Goal: Obtain resource: Obtain resource

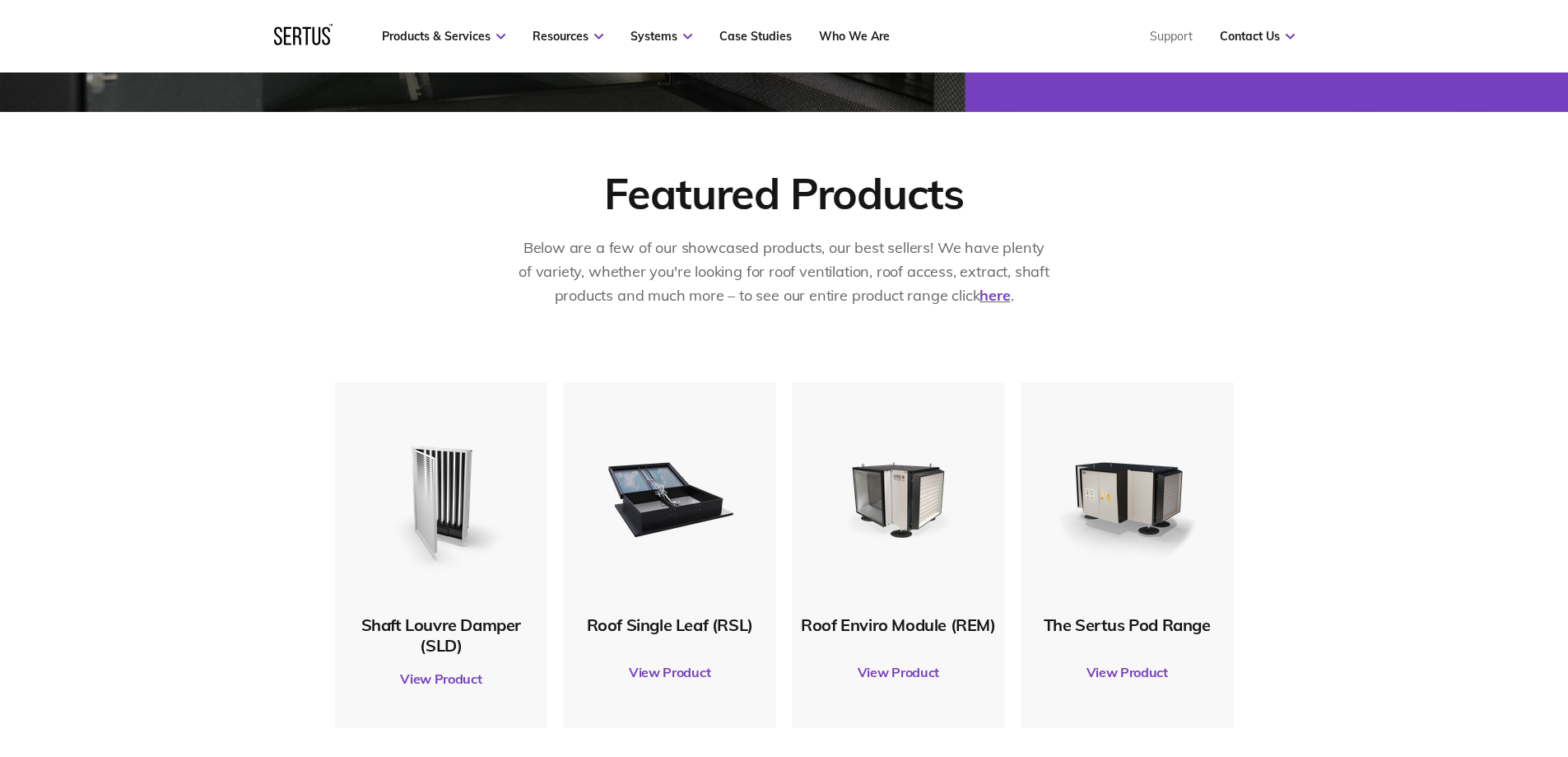
scroll to position [906, 0]
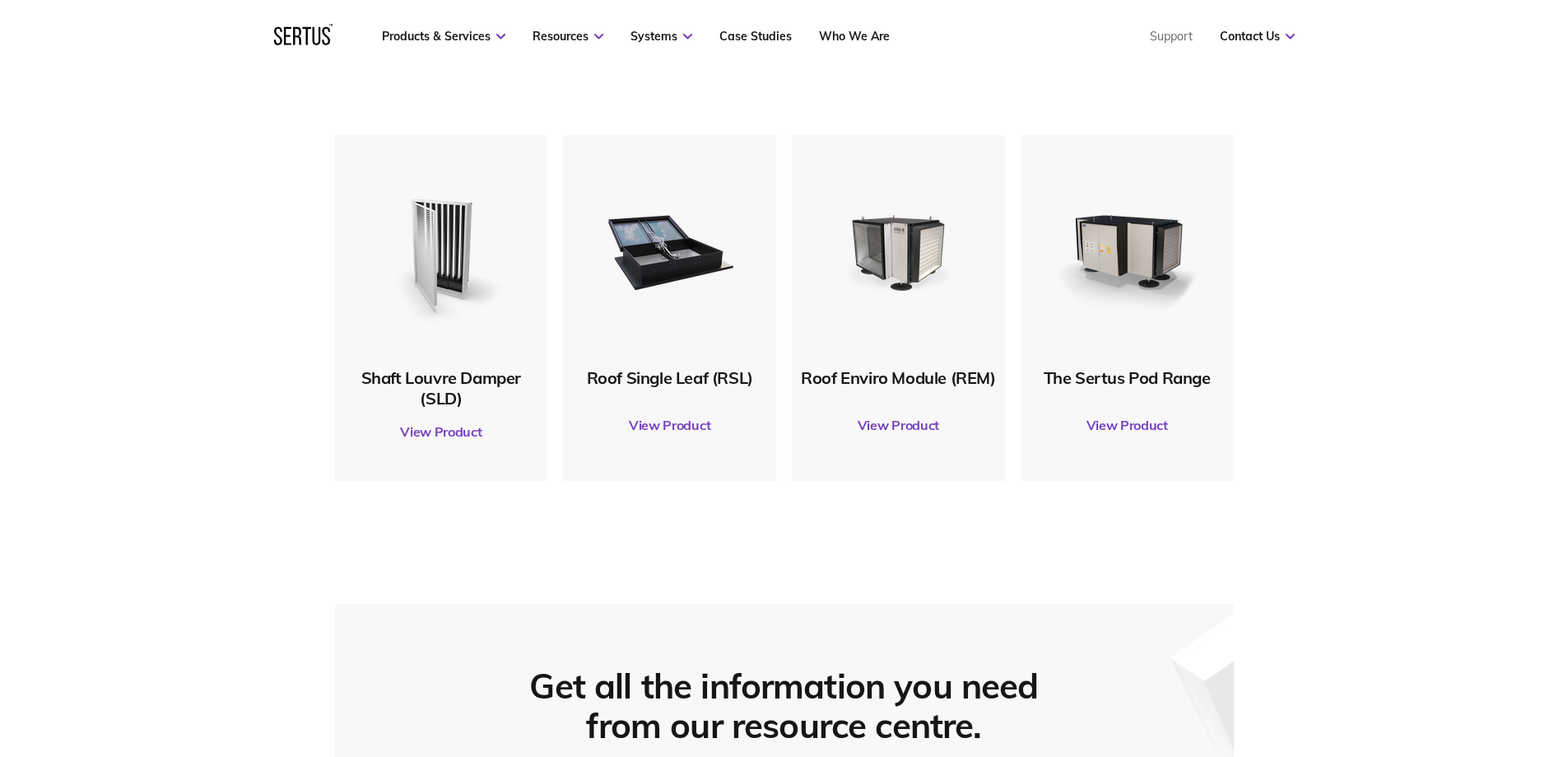
click at [679, 426] on link "View Product" at bounding box center [669, 424] width 196 height 46
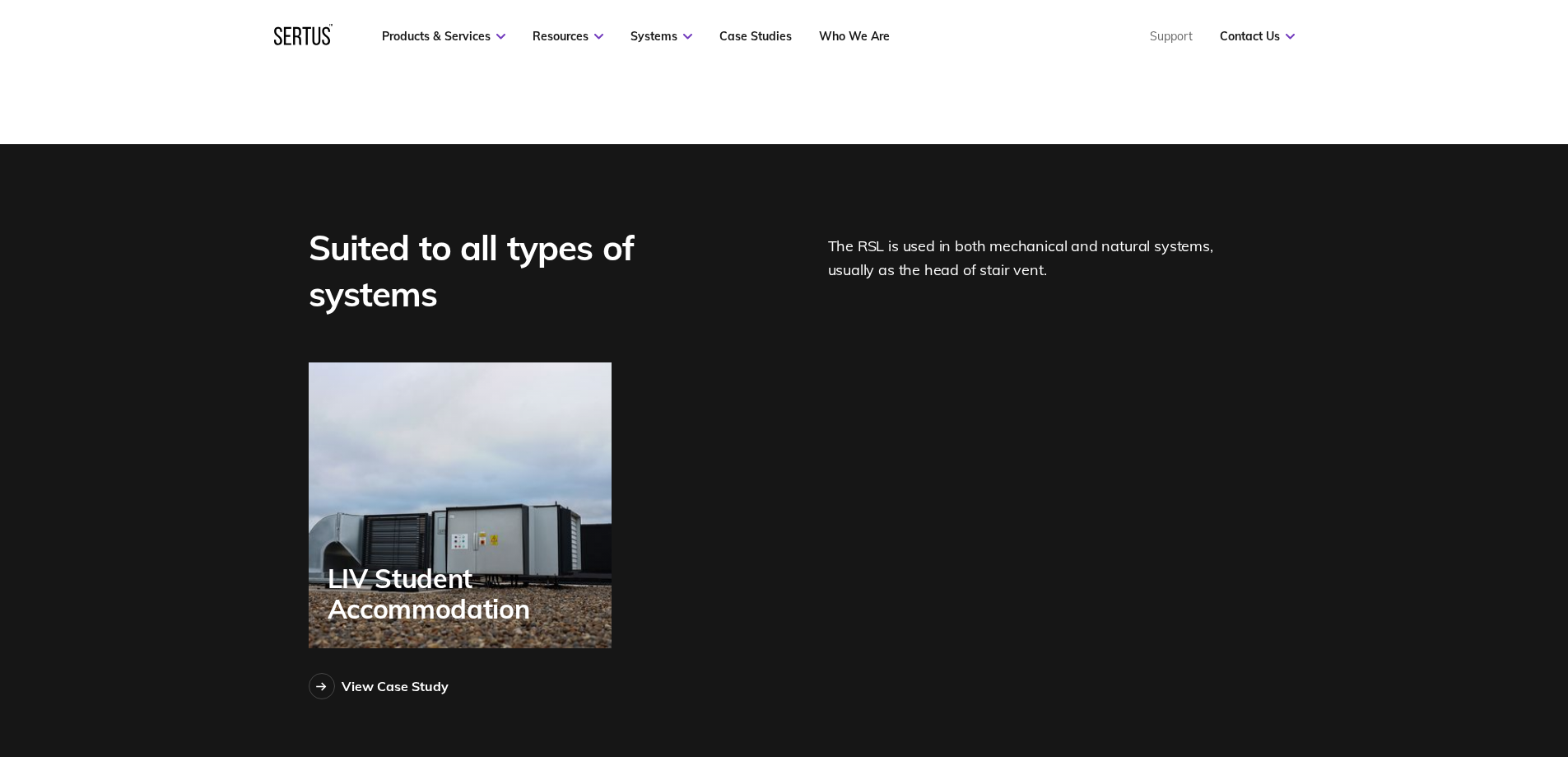
scroll to position [4199, 0]
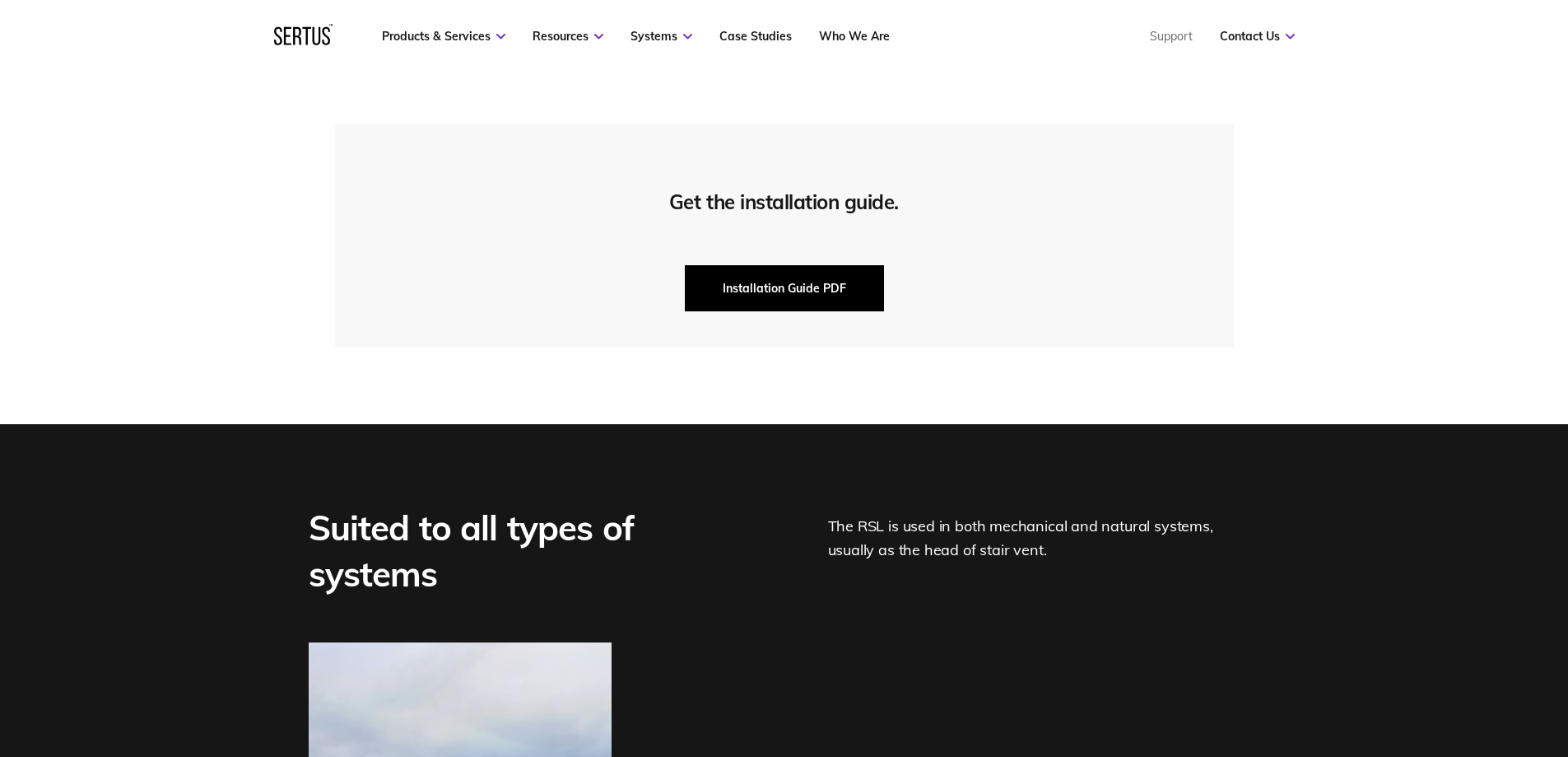
click at [810, 289] on button "Installation Guide PDF" at bounding box center [784, 287] width 199 height 46
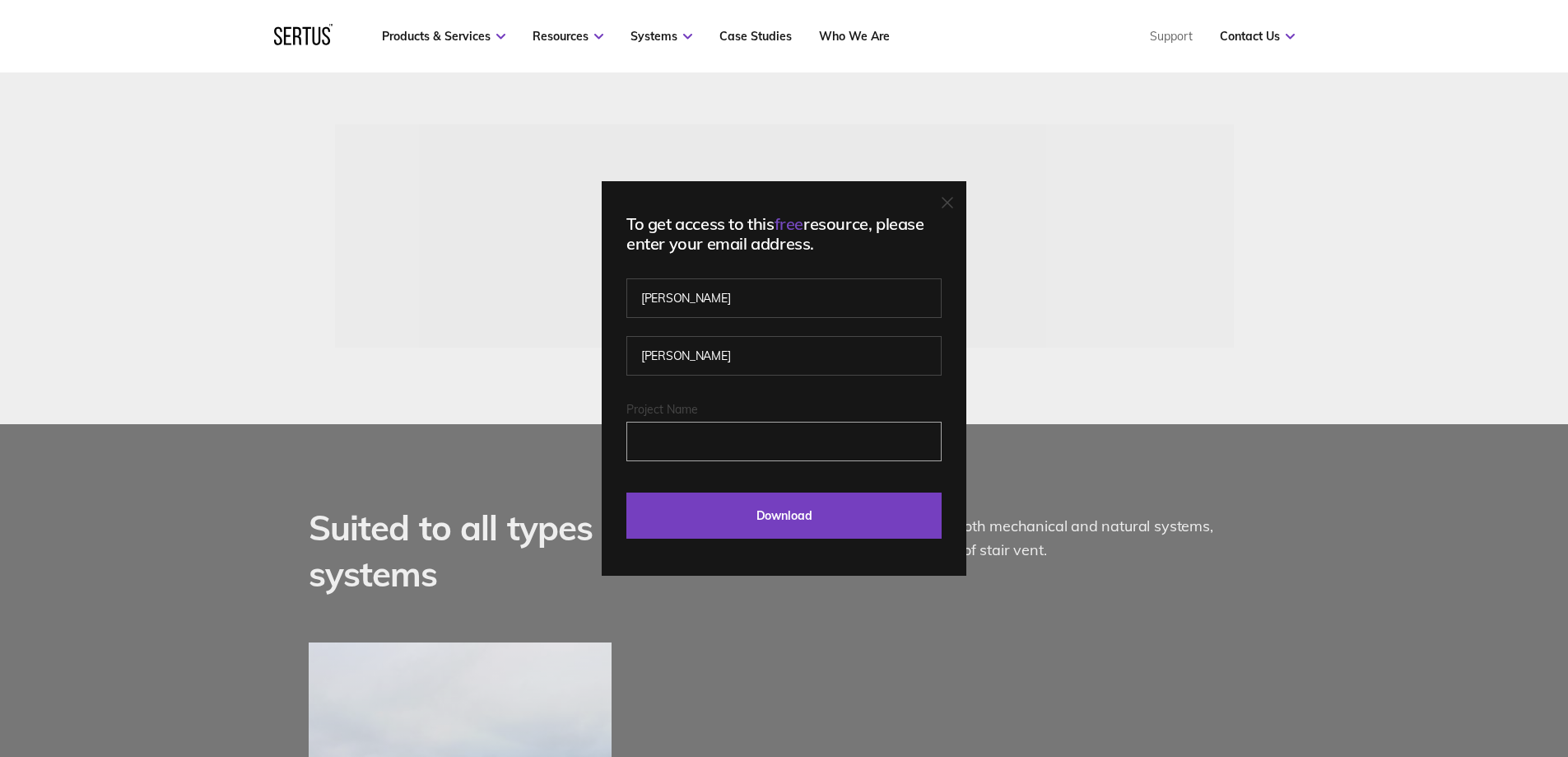
click at [746, 446] on input "Project Name" at bounding box center [784, 441] width 315 height 40
click at [770, 387] on fieldset "Lee Sproat" at bounding box center [784, 343] width 315 height 115
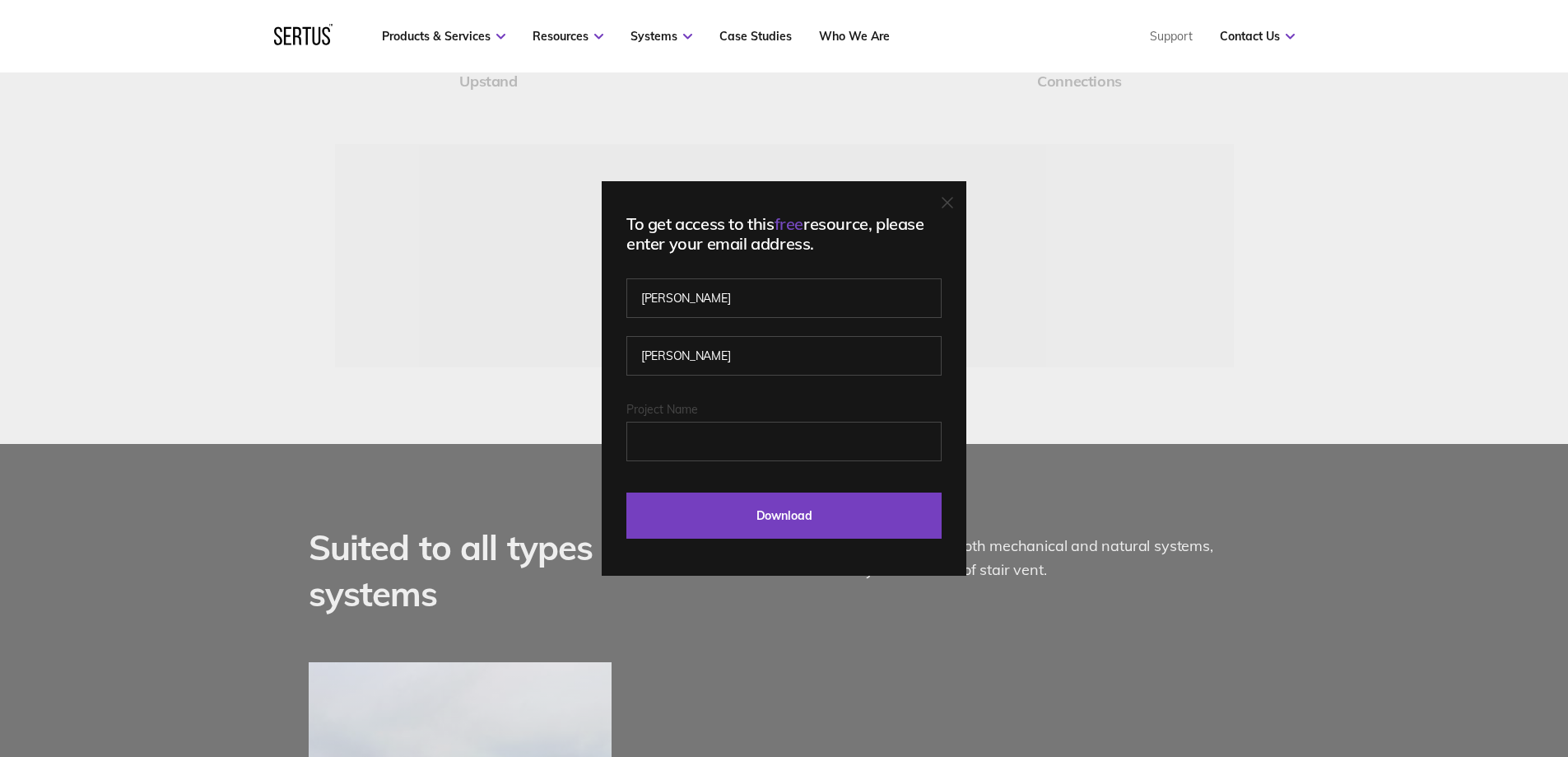
scroll to position [4116, 0]
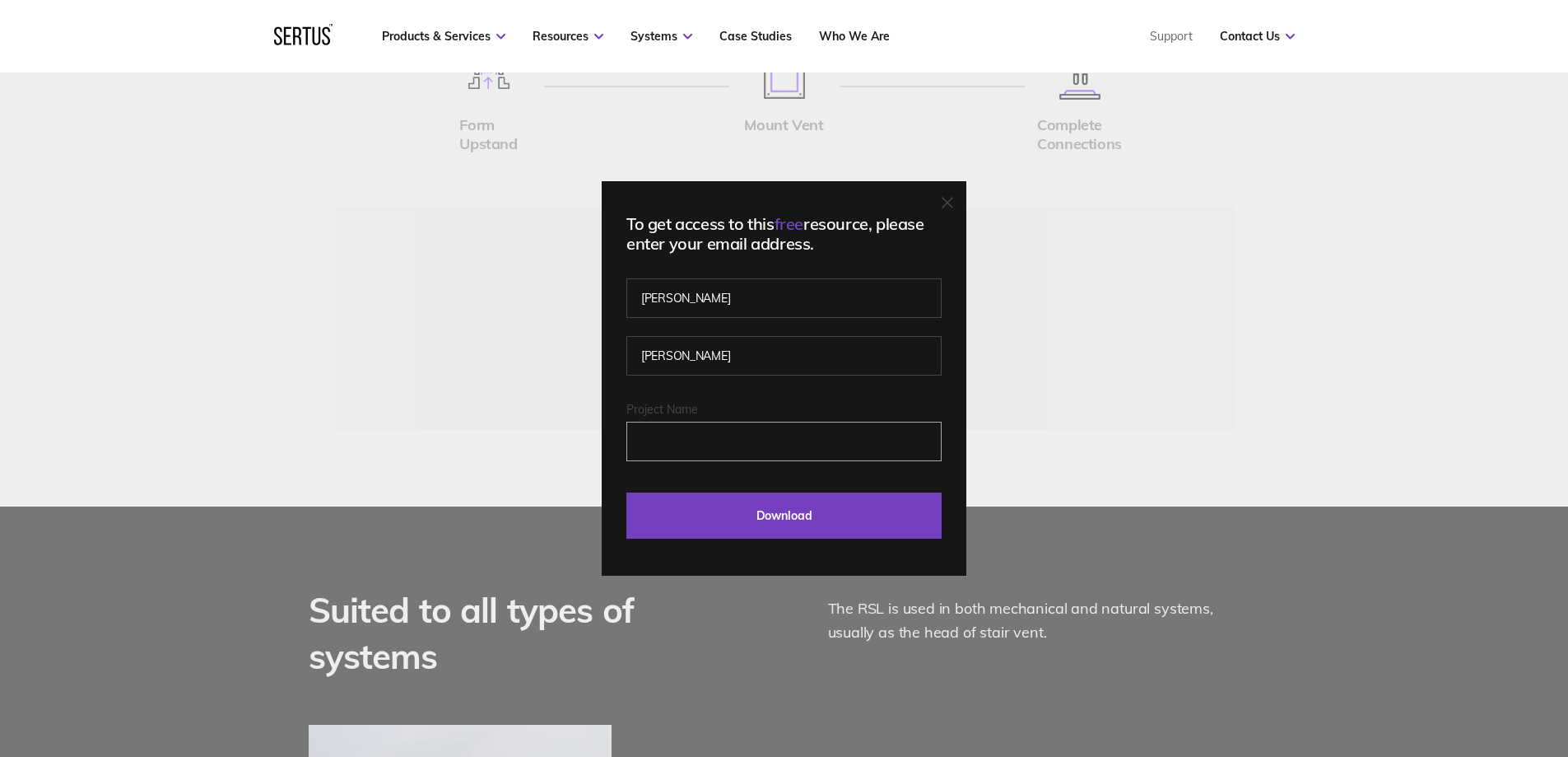
click at [766, 435] on input "Project Name" at bounding box center [784, 441] width 315 height 40
click at [783, 394] on fieldset "Lee Sproat" at bounding box center [784, 343] width 315 height 115
click at [952, 199] on div "To get access to this free resource, please enter your email address. Lee Sproa…" at bounding box center [783, 378] width 365 height 394
click at [952, 199] on icon at bounding box center [947, 202] width 12 height 12
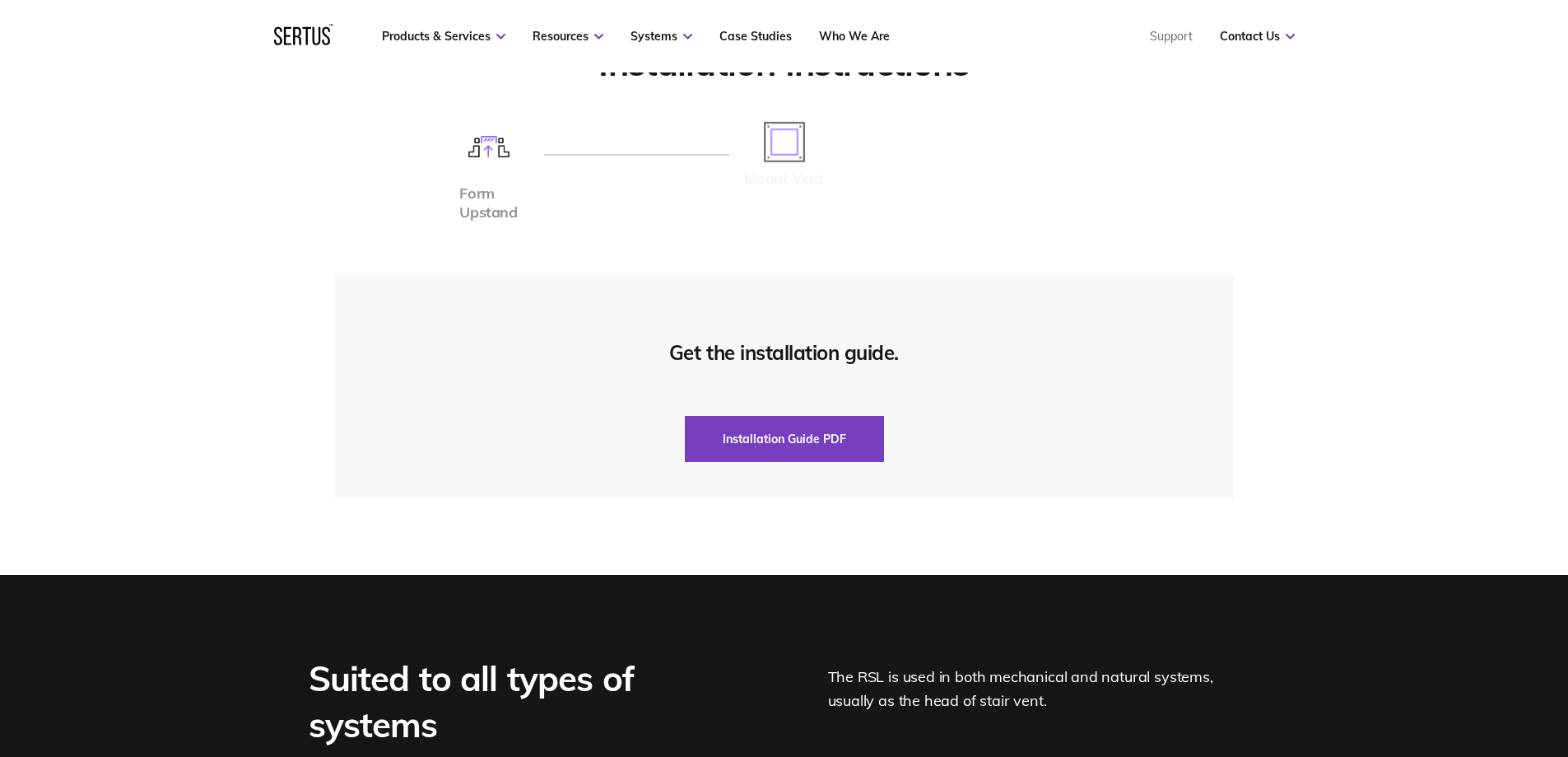
scroll to position [4116, 0]
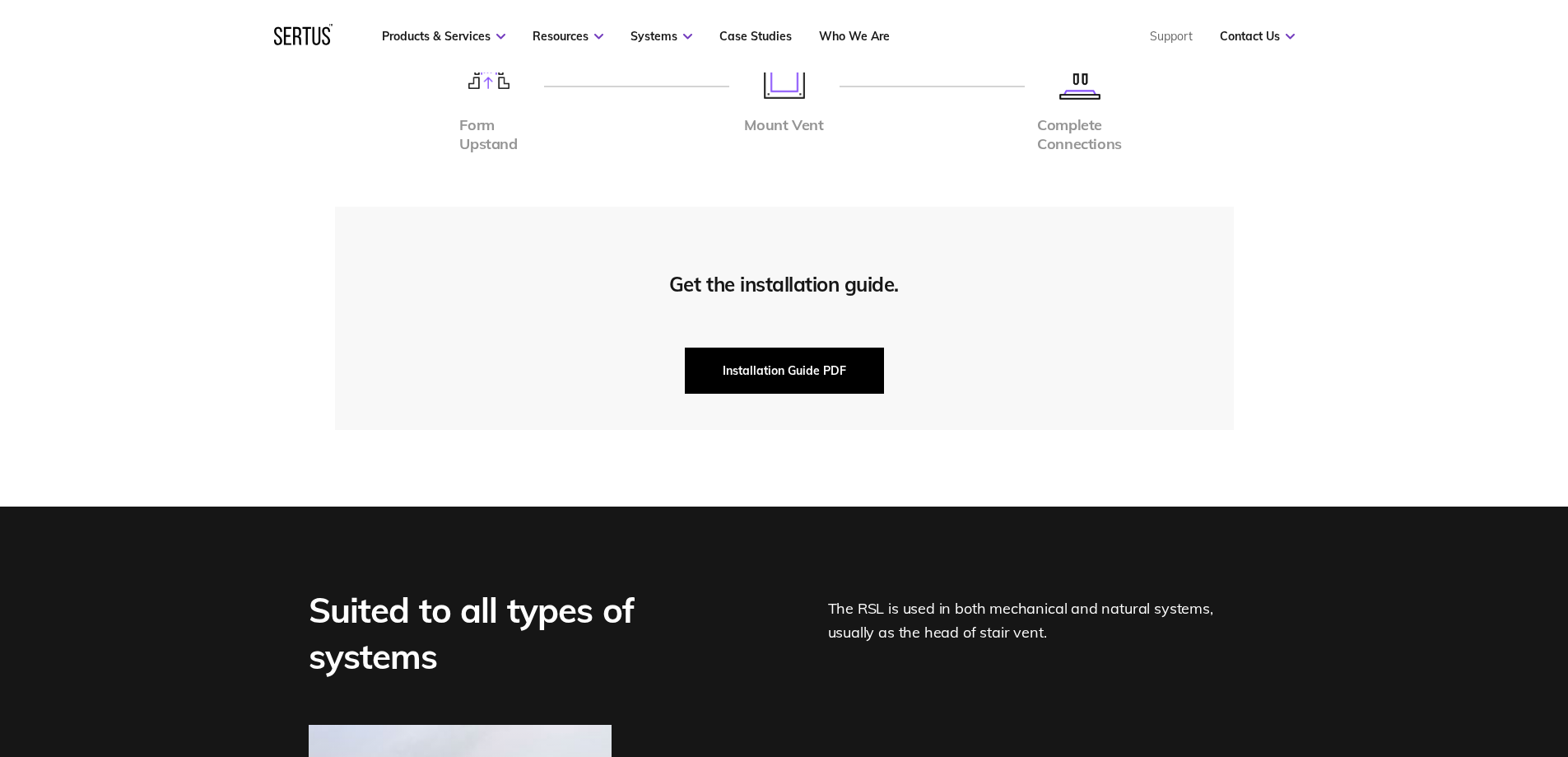
click at [794, 380] on button "Installation Guide PDF" at bounding box center [784, 370] width 199 height 46
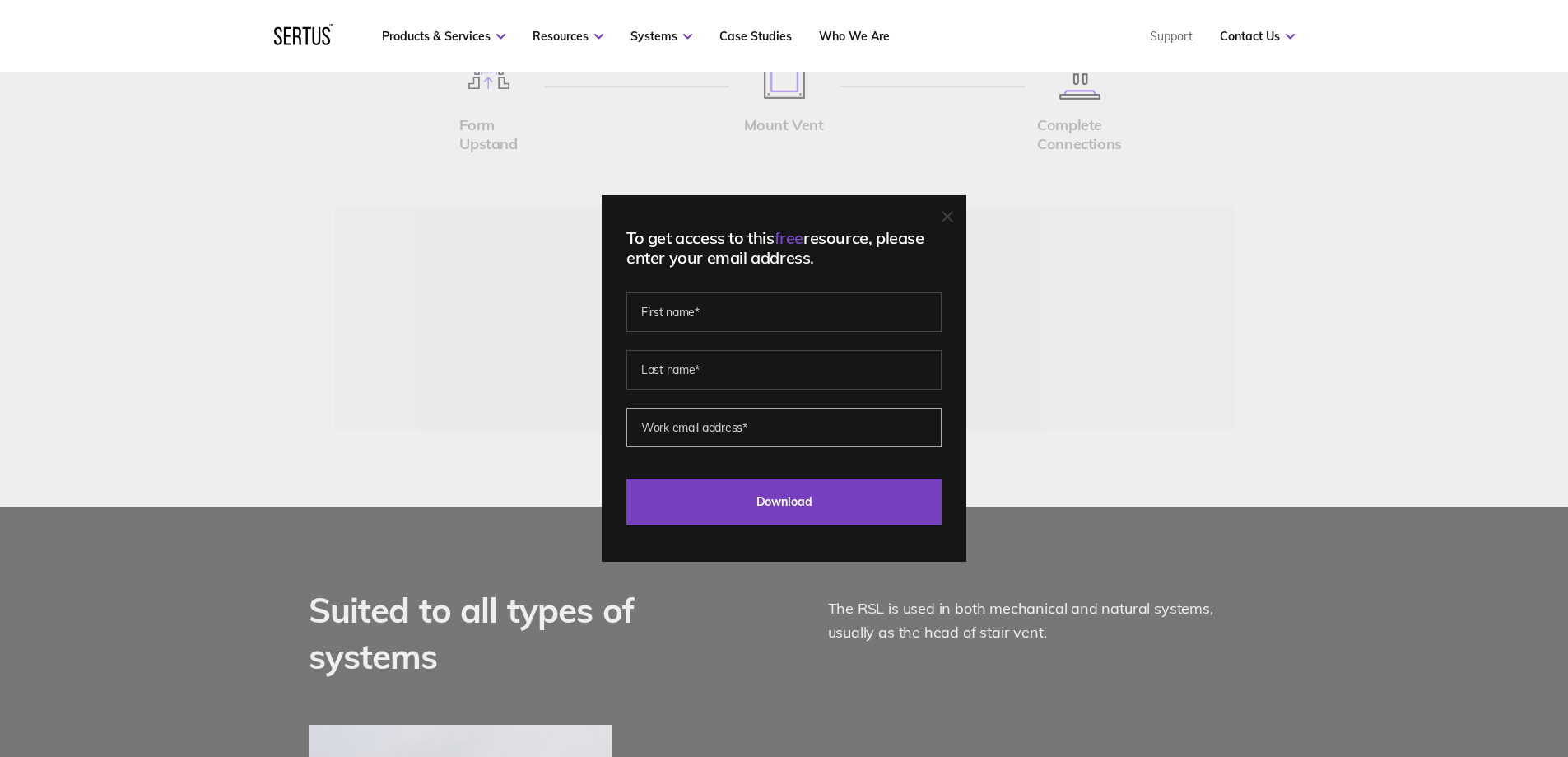
click at [790, 429] on input "email" at bounding box center [784, 427] width 315 height 40
click at [616, 458] on div "To get access to this free resource, please enter your email address. Last Down…" at bounding box center [783, 378] width 365 height 366
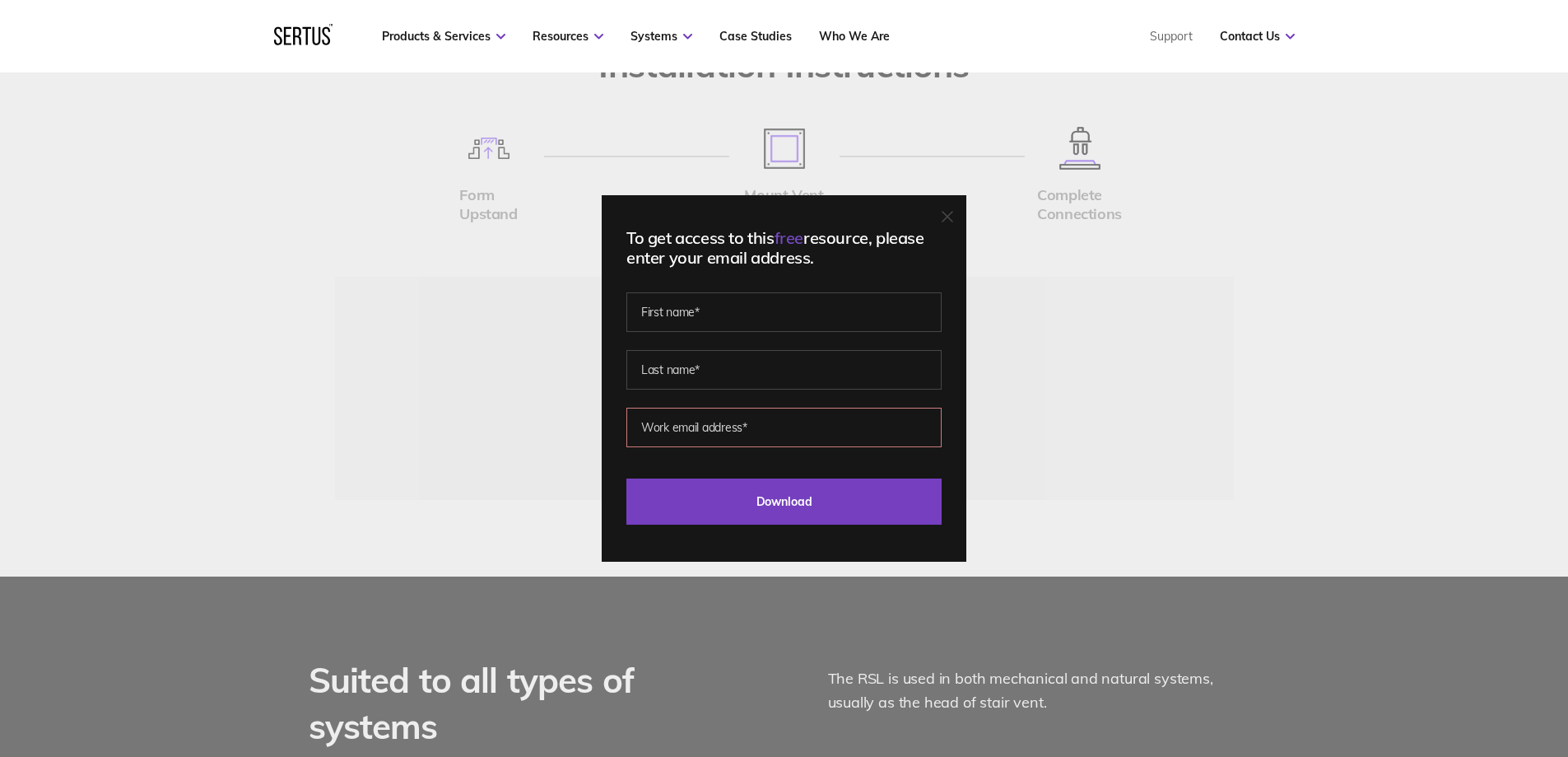
scroll to position [4034, 0]
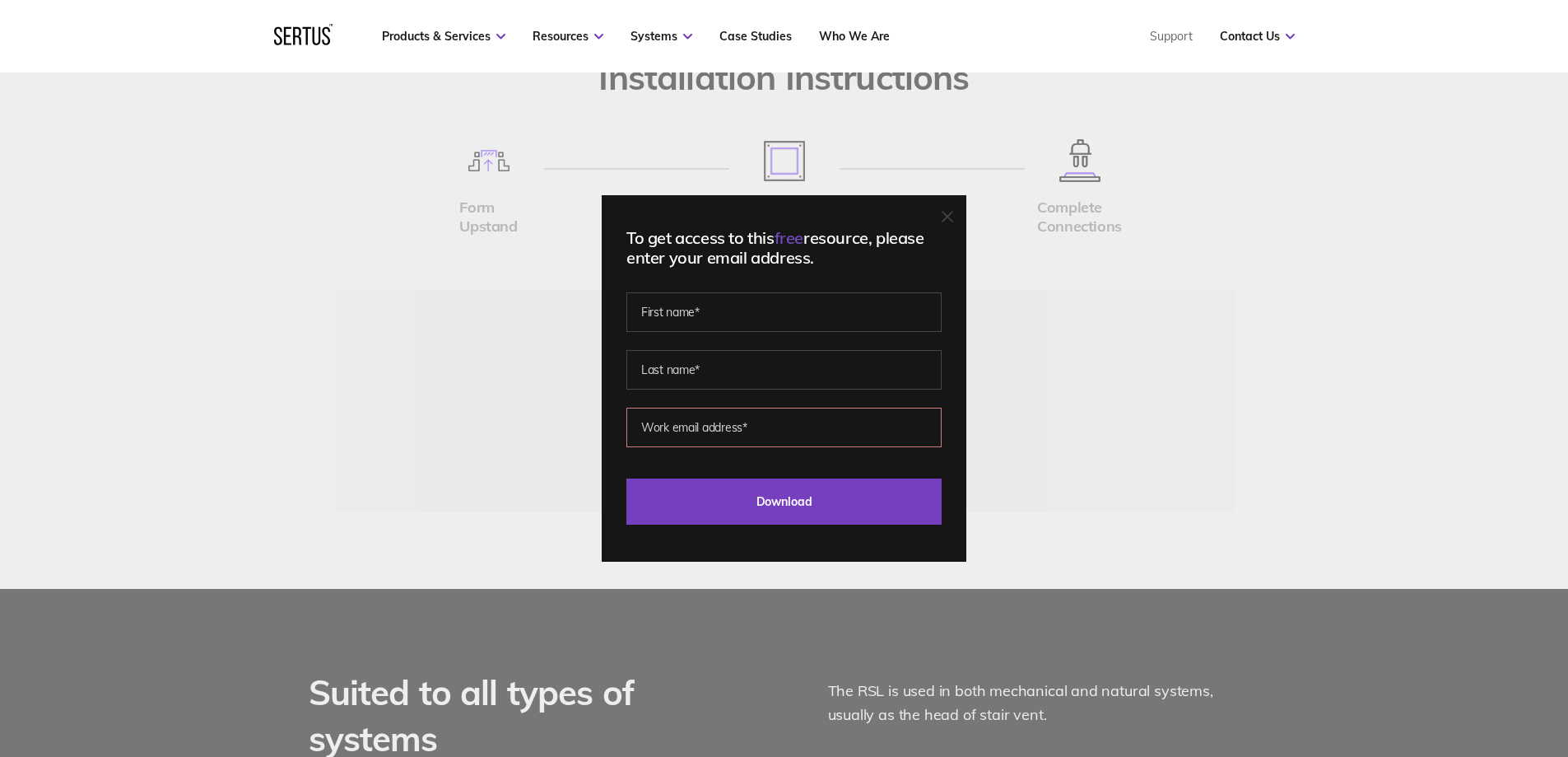
drag, startPoint x: 627, startPoint y: 444, endPoint x: 639, endPoint y: 453, distance: 15.0
click at [627, 444] on div "To get access to this free resource, please enter your email address. Please co…" at bounding box center [783, 378] width 365 height 366
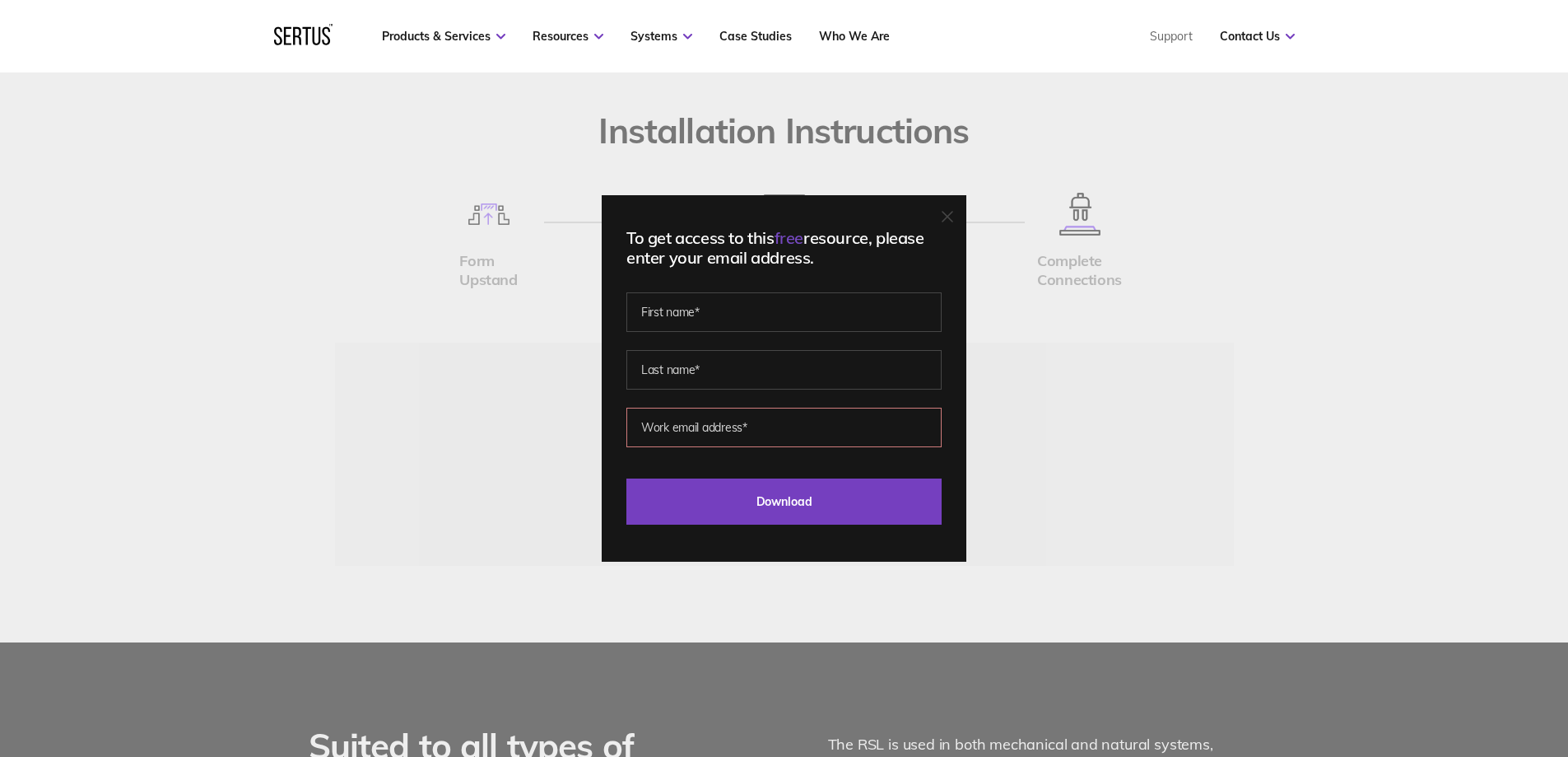
scroll to position [3951, 0]
